Goal: Transaction & Acquisition: Purchase product/service

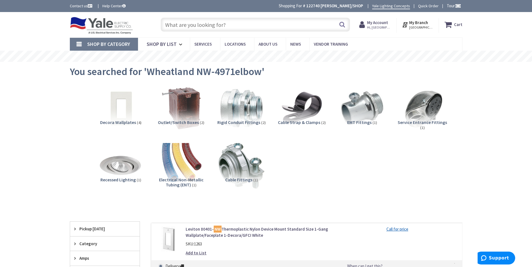
click at [198, 21] on input "text" at bounding box center [255, 25] width 189 height 14
paste input "1 in Rigid Couplings"
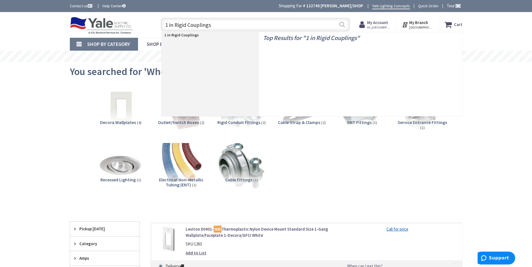
type input "1 in Rigid Couplings"
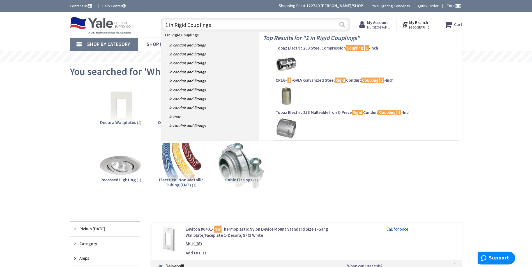
click at [342, 24] on button "Search" at bounding box center [341, 24] width 7 height 13
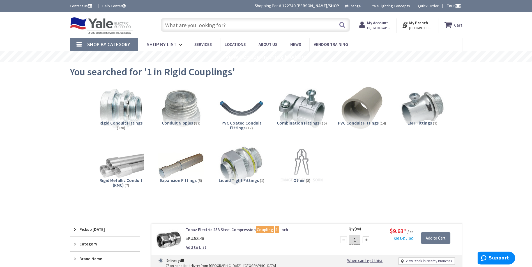
click at [219, 27] on input "text" at bounding box center [255, 25] width 189 height 14
paste input "30-454"
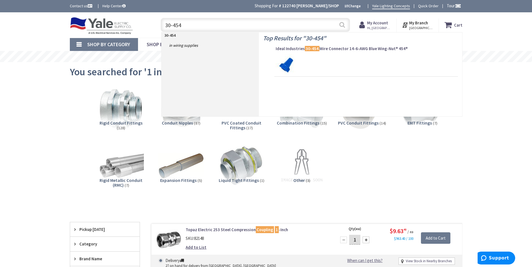
type input "30-454"
click at [341, 26] on button "Search" at bounding box center [341, 25] width 7 height 13
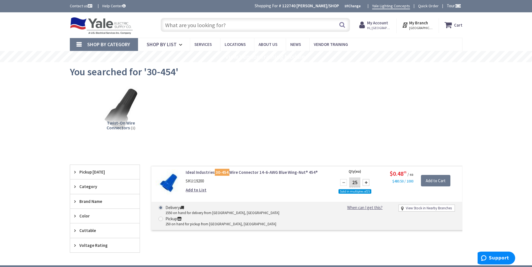
click at [221, 23] on input "text" at bounding box center [255, 25] width 189 height 14
paste input "45 degree carflex conn"
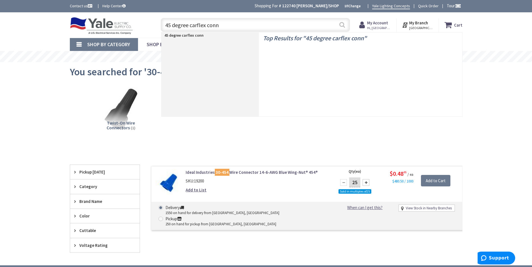
type input "45 degree carflex conn"
click at [342, 26] on button "Search" at bounding box center [341, 25] width 7 height 13
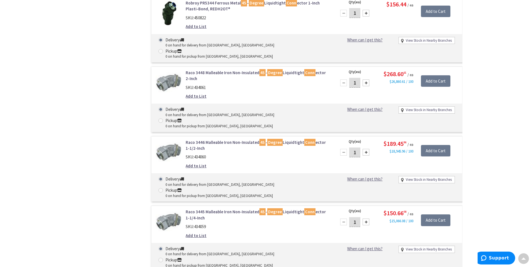
scroll to position [2001, 0]
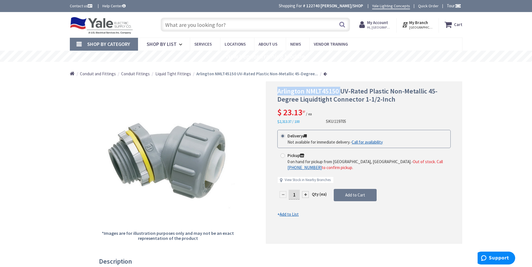
drag, startPoint x: 339, startPoint y: 92, endPoint x: 279, endPoint y: 91, distance: 60.6
click at [279, 91] on span "Arlington NMLT45150 UV-Rated Plastic Non-Metallic 45-Degree Liquidtight Connect…" at bounding box center [357, 95] width 160 height 17
copy span "Arlington NMLT45150"
click at [412, 114] on div "Arlington NMLT45150 UV-Rated Plastic Non-Metallic 45-Degree Liquidtight Connect…" at bounding box center [363, 106] width 173 height 37
click at [386, 94] on span "Arlington NMLT45150 UV-Rated Plastic Non-Metallic 45-Degree Liquidtight Connect…" at bounding box center [357, 95] width 160 height 17
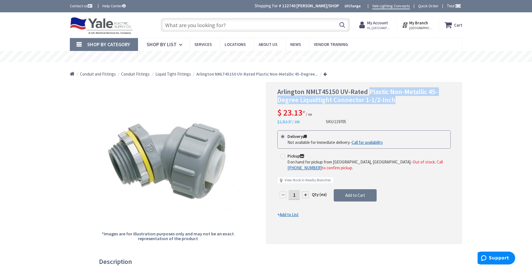
drag, startPoint x: 369, startPoint y: 92, endPoint x: 400, endPoint y: 102, distance: 33.1
click at [400, 102] on h1 "Arlington NMLT45150 UV-Rated Plastic Non-Metallic 45-Degree Liquidtight Connect…" at bounding box center [363, 96] width 173 height 16
copy span "Plastic Non-Metallic 45-Degree Liquidtight Connector 1-1/2-Inch"
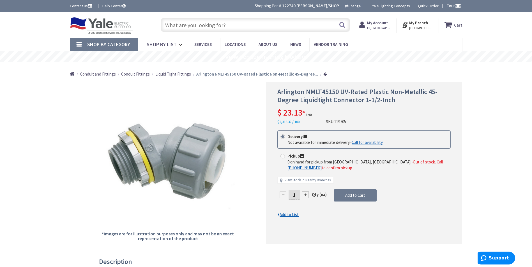
click at [212, 26] on input "text" at bounding box center [255, 25] width 189 height 14
click at [190, 25] on input "text" at bounding box center [255, 25] width 189 height 14
click at [188, 25] on input "text" at bounding box center [255, 25] width 189 height 14
paste input "Plastic Non-Metallic Straight Liquidtight Connector 1--Inch"
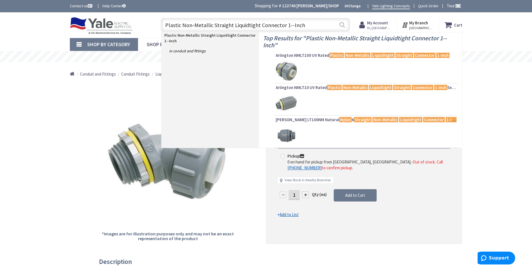
type input "Plastic Non-Metallic Straight Liquidtight Connector 1--Inch"
click at [342, 26] on button "Search" at bounding box center [341, 25] width 7 height 13
